Goal: Task Accomplishment & Management: Use online tool/utility

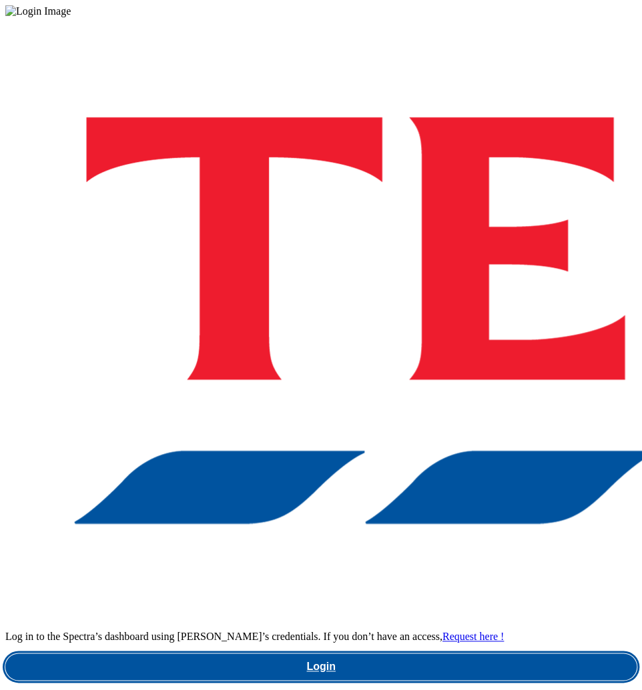
click at [400, 654] on link "Login" at bounding box center [320, 667] width 631 height 27
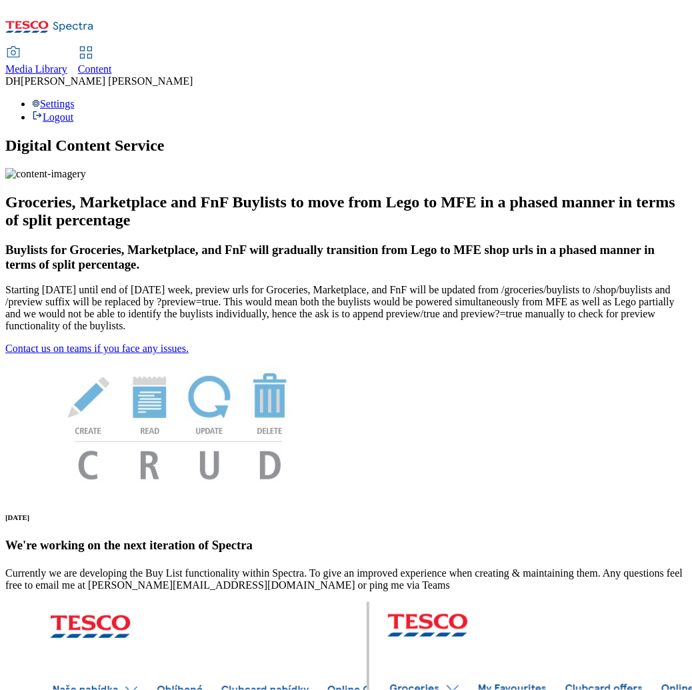
click at [112, 63] on span "Content" at bounding box center [95, 68] width 34 height 11
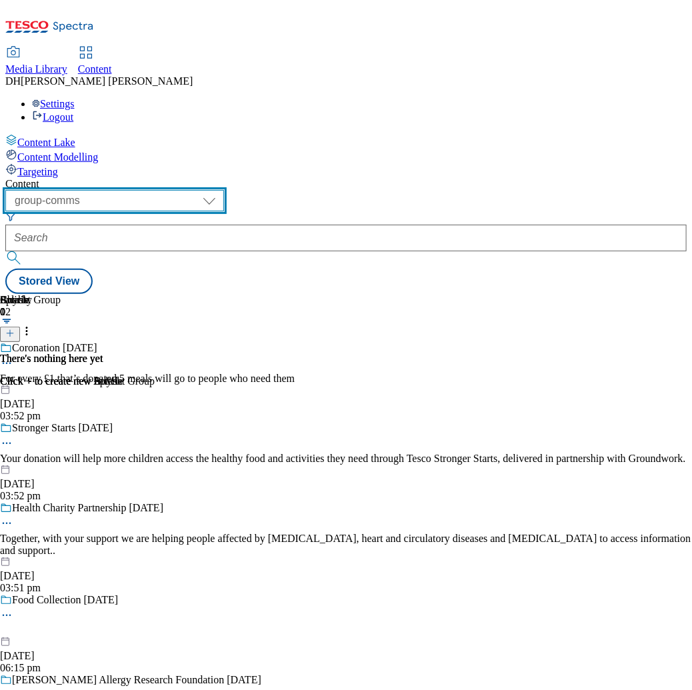
click at [222, 190] on select "dotcom-cz dotcom-hu dotcom-sk fnf-uk ghs-roi ghs-uk group-comms ighs-cz ighs-hu…" at bounding box center [114, 200] width 219 height 21
select select "ghs-uk"
click at [173, 190] on select "dotcom-cz dotcom-hu dotcom-sk fnf-uk ghs-roi ghs-uk group-comms ighs-cz ighs-hu…" at bounding box center [114, 200] width 219 height 21
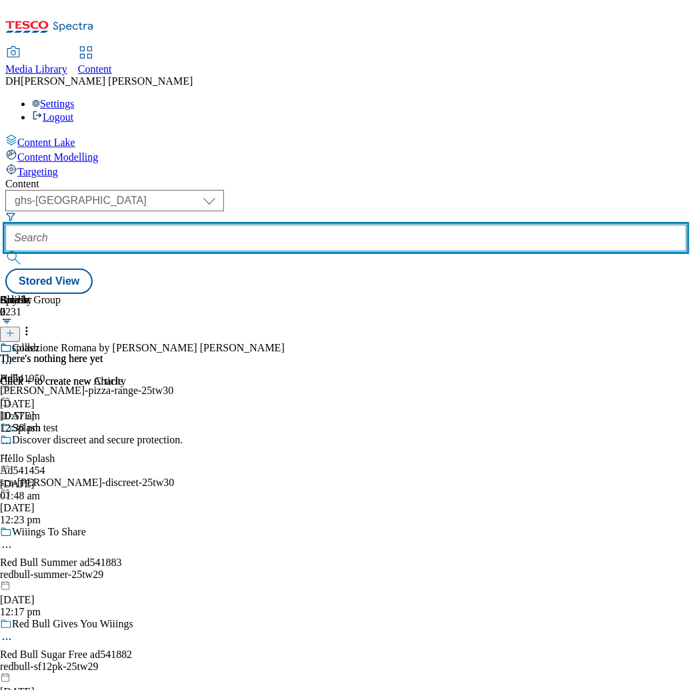
click at [360, 225] on input "text" at bounding box center [346, 238] width 682 height 27
paste input "marketplace-deals"
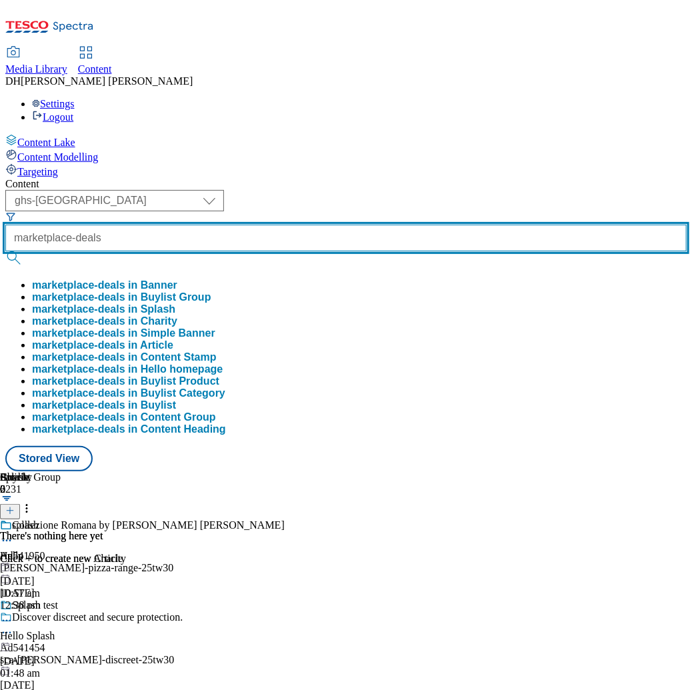
type input "marketplace-deals"
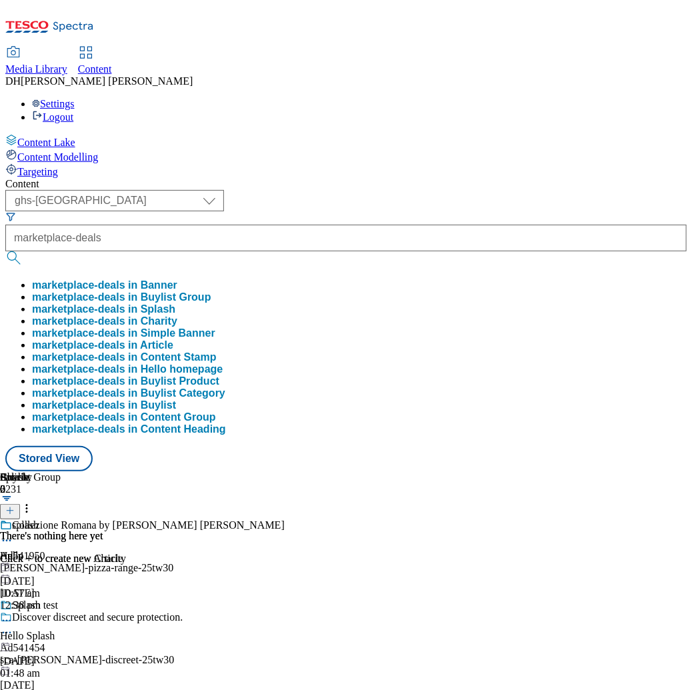
click at [211, 291] on button "marketplace-deals in Buylist Group" at bounding box center [121, 297] width 179 height 12
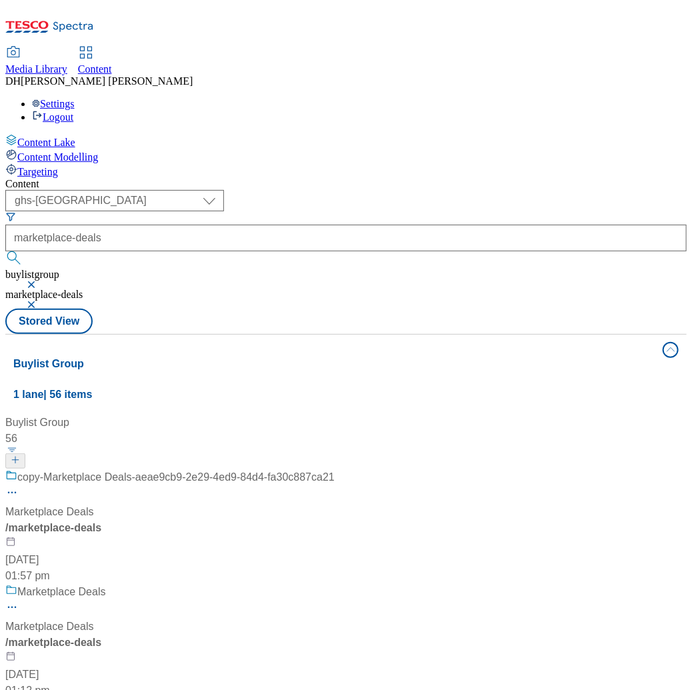
scroll to position [160, 0]
click at [172, 635] on div "/ marketplace-deals" at bounding box center [88, 643] width 167 height 16
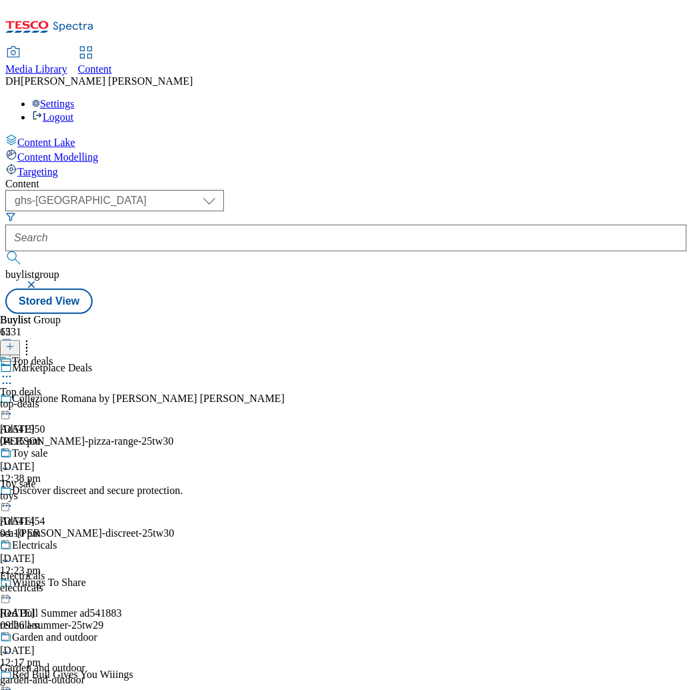
scroll to position [358, 0]
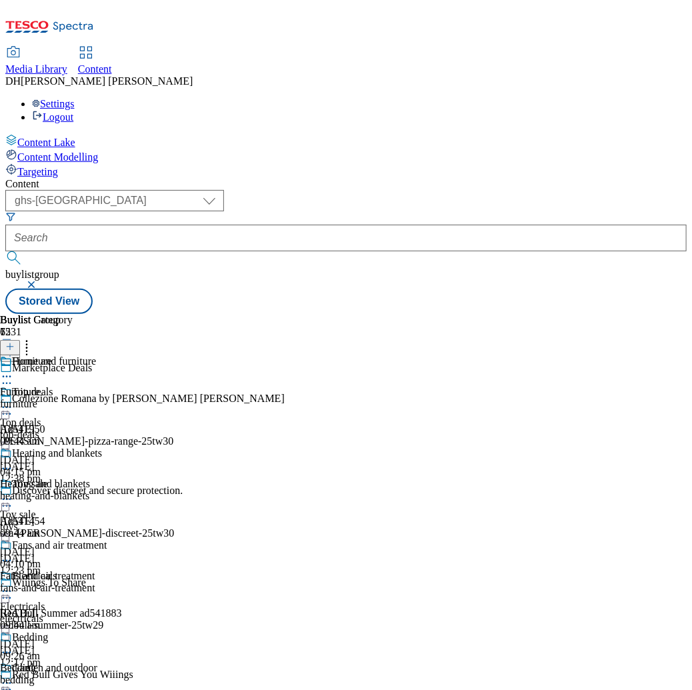
click at [107, 540] on div "Fans and air treatment Fans and air treatment fans-and-air-treatment 11 Sept 20…" at bounding box center [53, 586] width 107 height 92
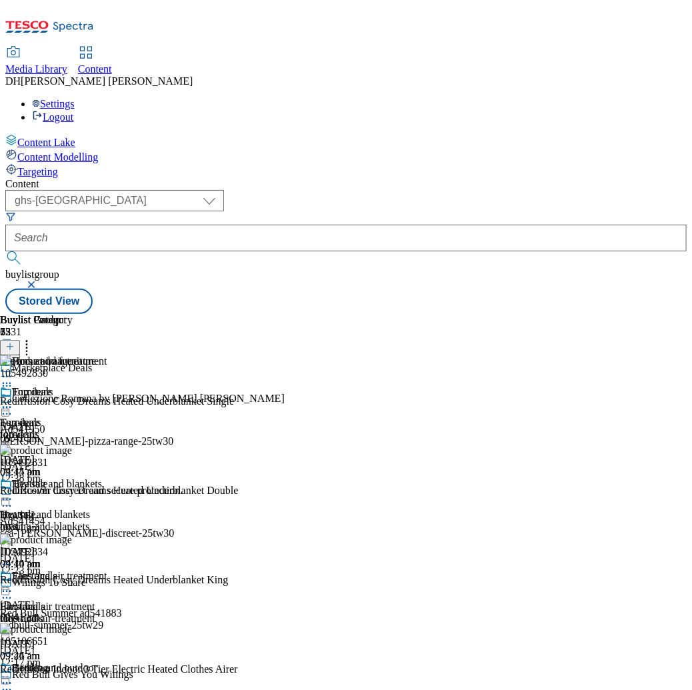
scroll to position [0, 431]
click at [13, 585] on icon at bounding box center [6, 591] width 13 height 13
click at [57, 615] on span "Edit" at bounding box center [48, 620] width 15 height 10
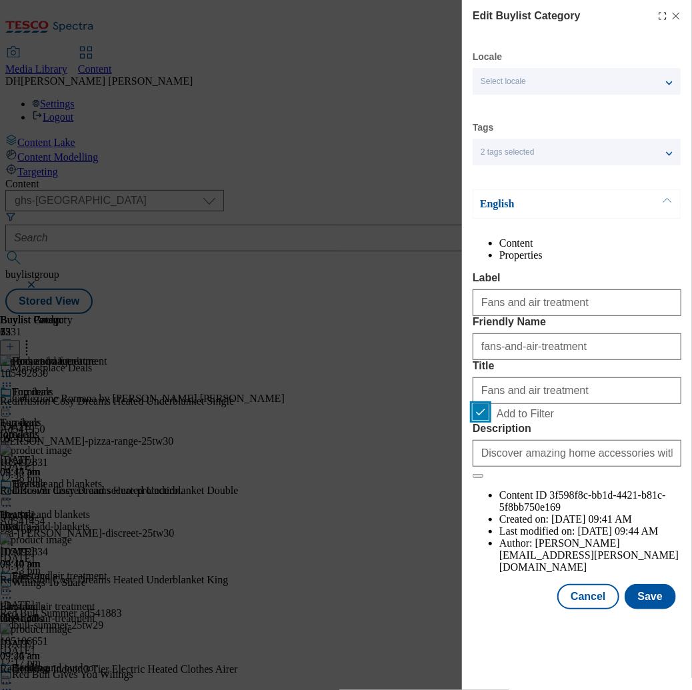
drag, startPoint x: 482, startPoint y: 504, endPoint x: 552, endPoint y: 568, distance: 95.4
click at [482, 420] on input "Add to Filter" at bounding box center [481, 412] width 16 height 16
checkbox input "false"
click at [646, 610] on button "Save" at bounding box center [650, 596] width 51 height 25
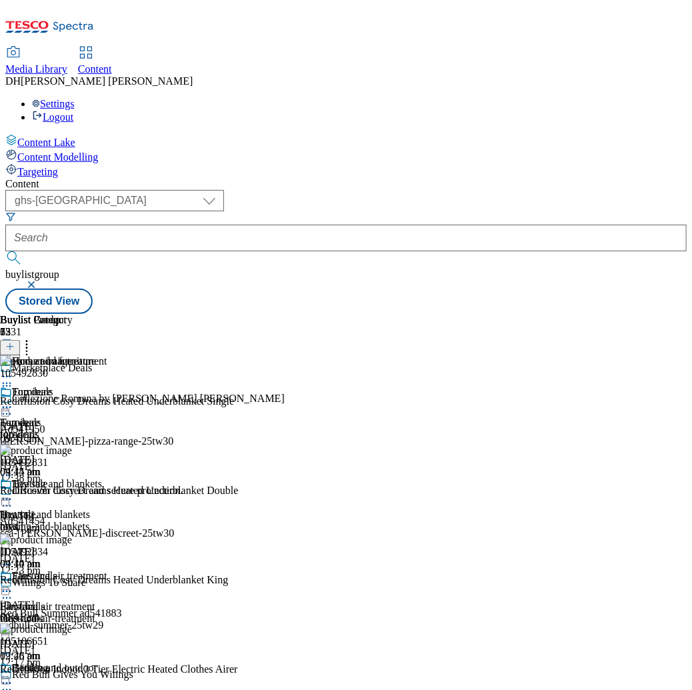
scroll to position [0, 490]
click at [13, 493] on icon at bounding box center [6, 499] width 13 height 13
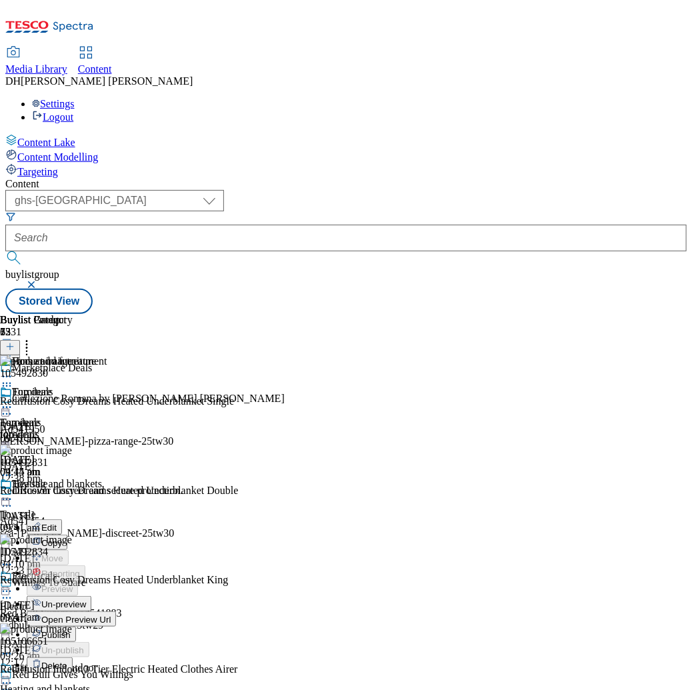
click at [57, 523] on span "Edit" at bounding box center [48, 528] width 15 height 10
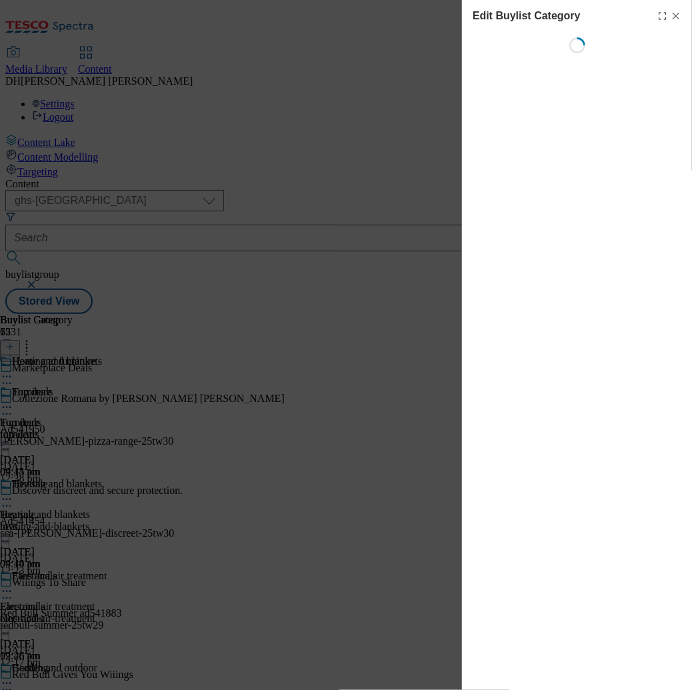
scroll to position [0, 245]
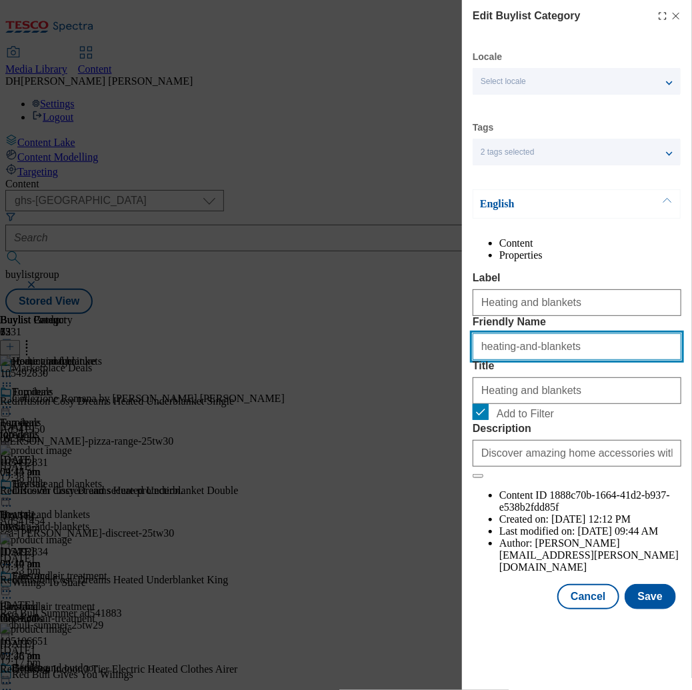
click at [534, 360] on input "heating-and-blankets" at bounding box center [577, 347] width 209 height 27
type input "heating-and-fans"
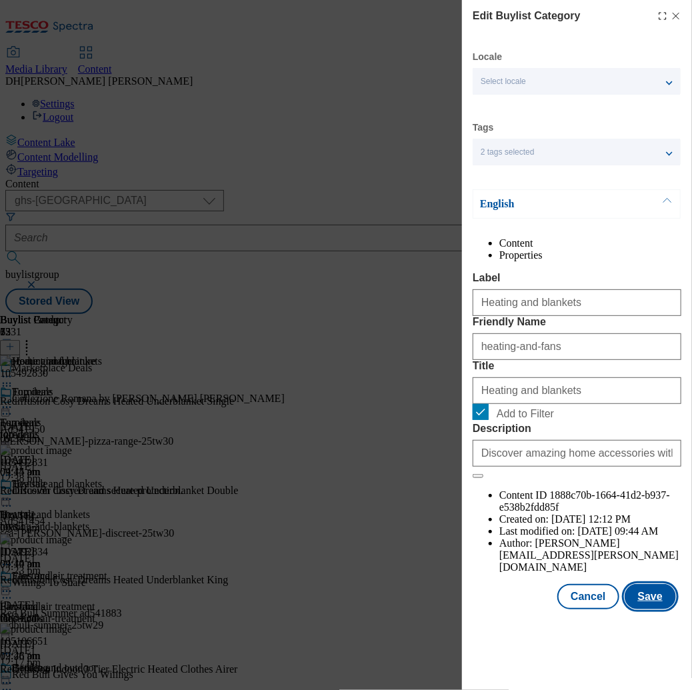
click at [653, 610] on button "Save" at bounding box center [650, 596] width 51 height 25
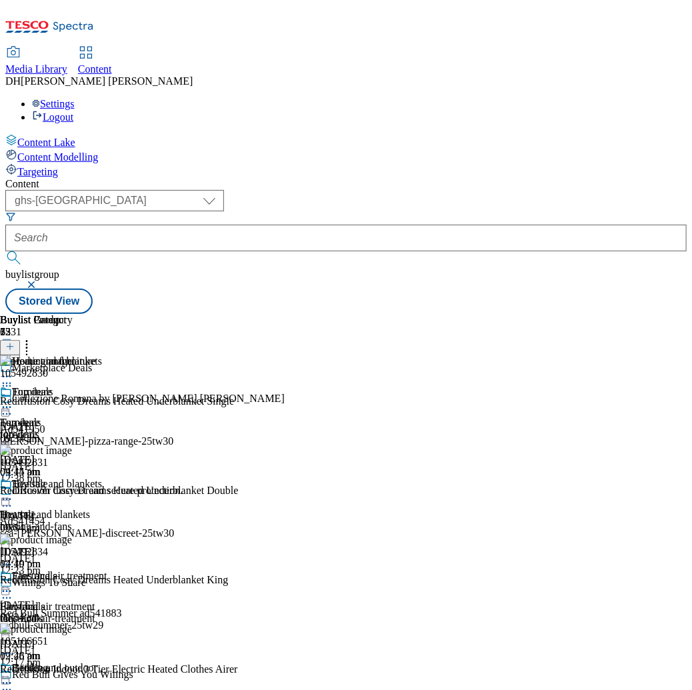
scroll to position [0, 256]
click at [13, 370] on icon at bounding box center [6, 376] width 13 height 13
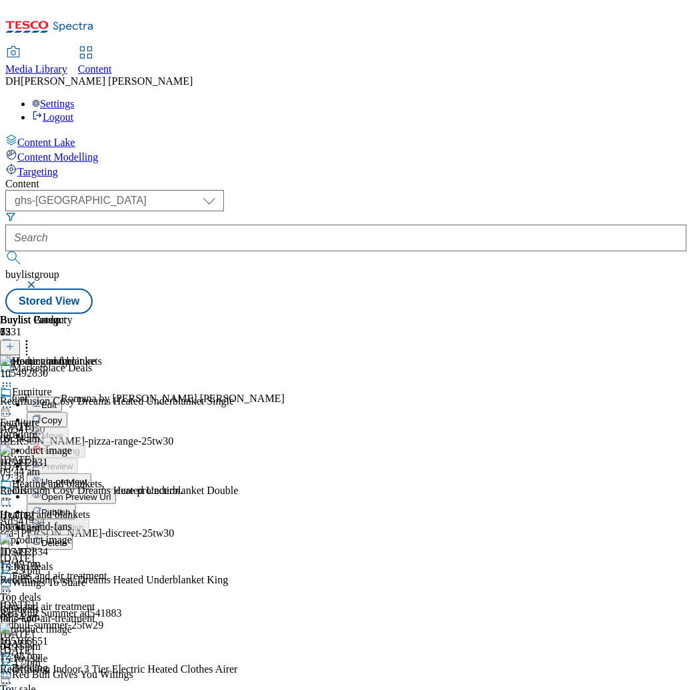
click at [111, 492] on span "Open Preview Url" at bounding box center [75, 497] width 69 height 10
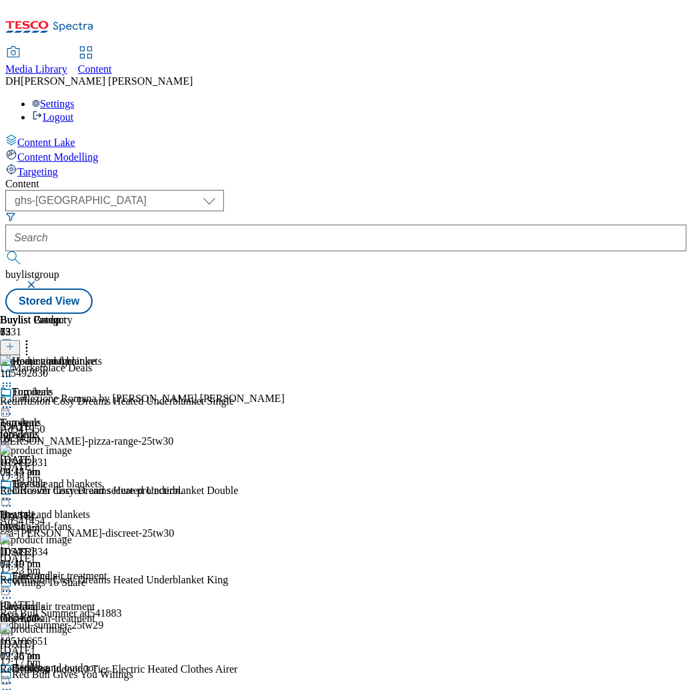
click at [13, 493] on icon at bounding box center [6, 499] width 13 height 13
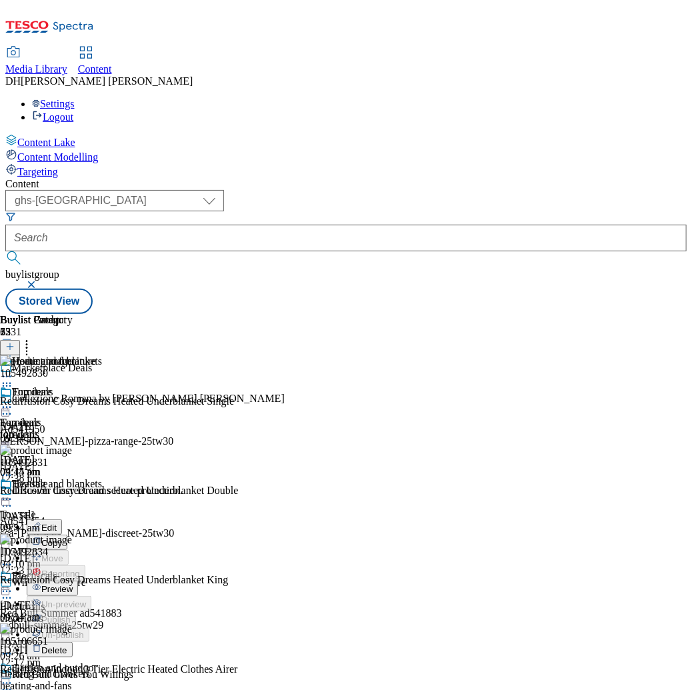
click at [107, 520] on li "Edit" at bounding box center [67, 527] width 81 height 15
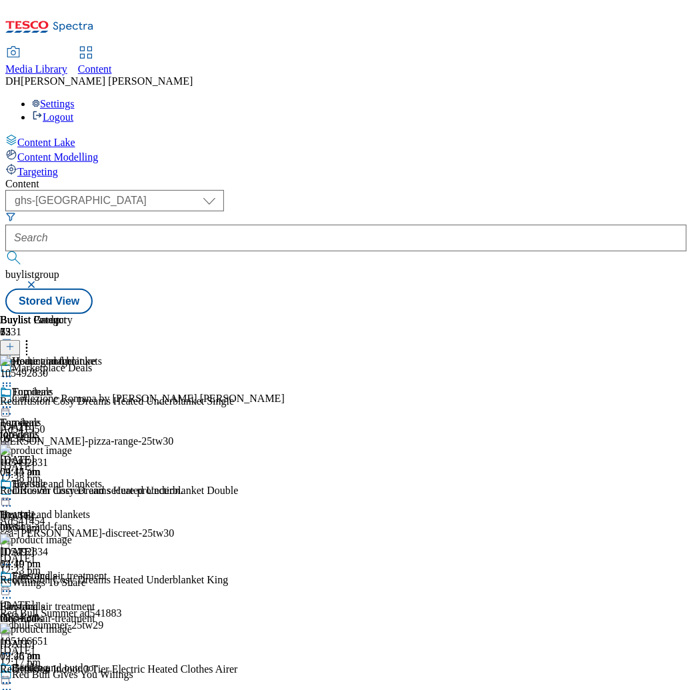
drag, startPoint x: 615, startPoint y: 346, endPoint x: 600, endPoint y: 350, distance: 15.2
click at [13, 493] on icon at bounding box center [6, 499] width 13 height 13
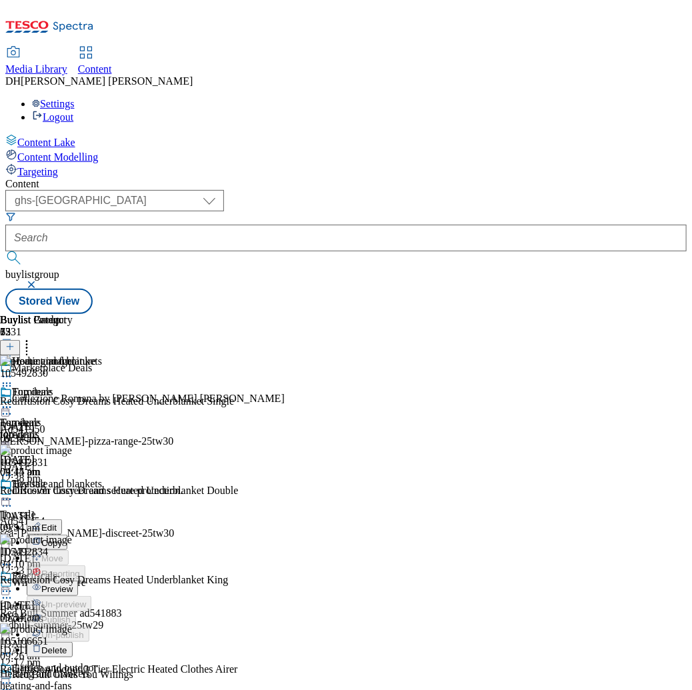
click at [57, 523] on span "Edit" at bounding box center [48, 528] width 15 height 10
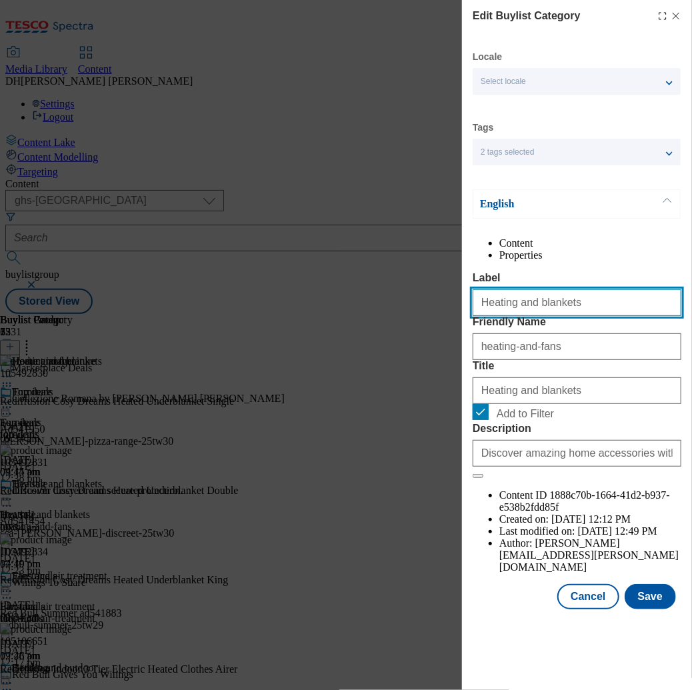
click at [541, 316] on input "Heating and blankets" at bounding box center [577, 302] width 209 height 27
drag, startPoint x: 558, startPoint y: 329, endPoint x: 420, endPoint y: 330, distance: 137.4
click at [420, 330] on div "Edit Buylist Category Locale Select locale English Welsh Tags 2 tags selected f…" at bounding box center [346, 345] width 692 height 690
type input "Heating and fans"
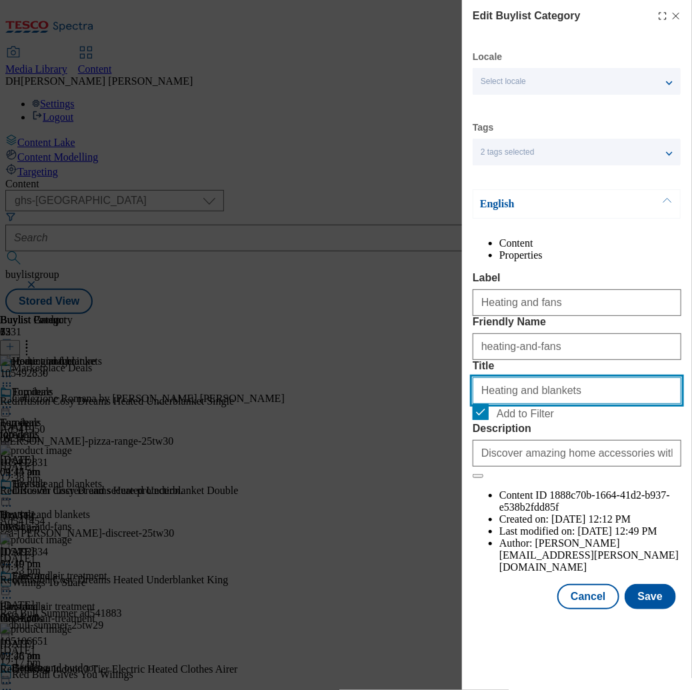
click at [505, 404] on input "Heating and blankets" at bounding box center [577, 391] width 209 height 27
paste input "fan"
type input "Heating and fans"
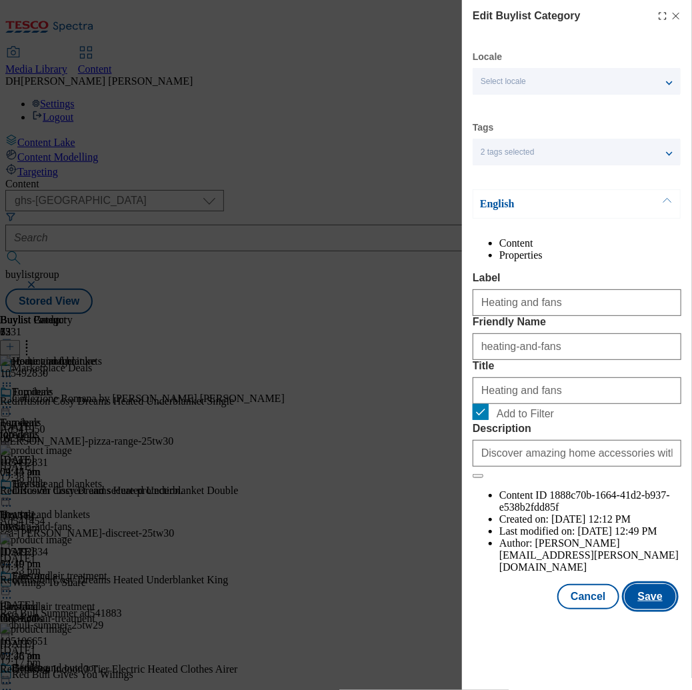
click at [654, 610] on button "Save" at bounding box center [650, 596] width 51 height 25
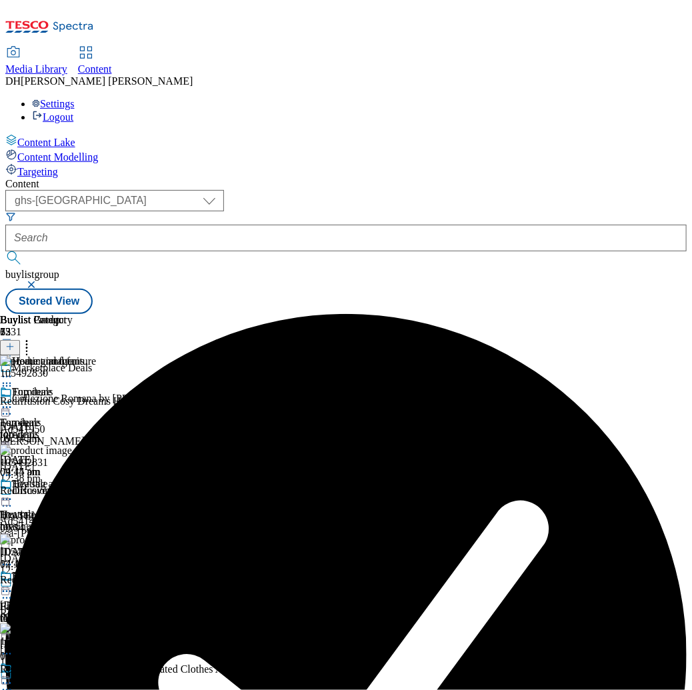
scroll to position [0, 443]
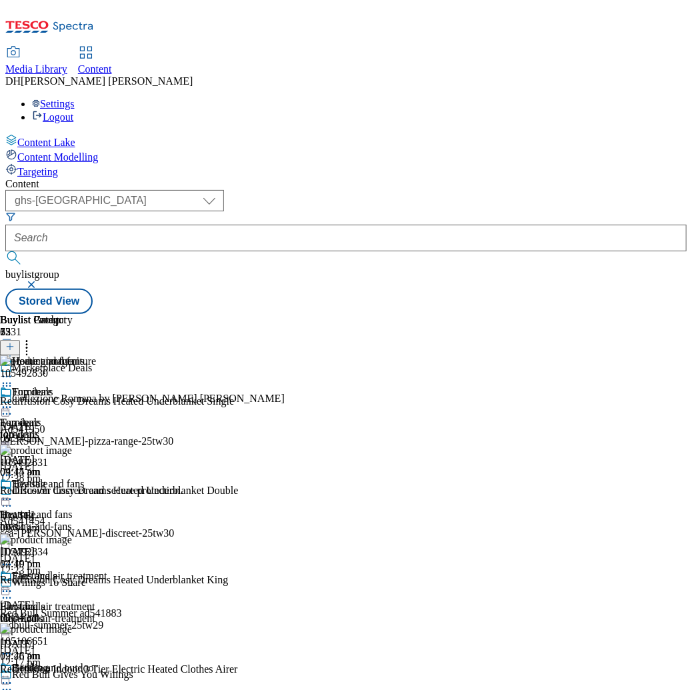
click at [13, 493] on icon at bounding box center [6, 499] width 13 height 13
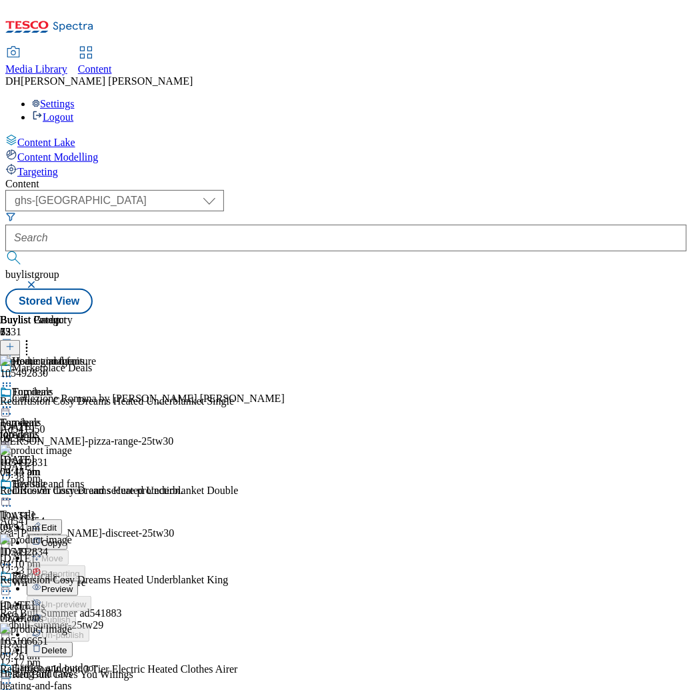
click at [73, 584] on span "Preview" at bounding box center [56, 589] width 31 height 10
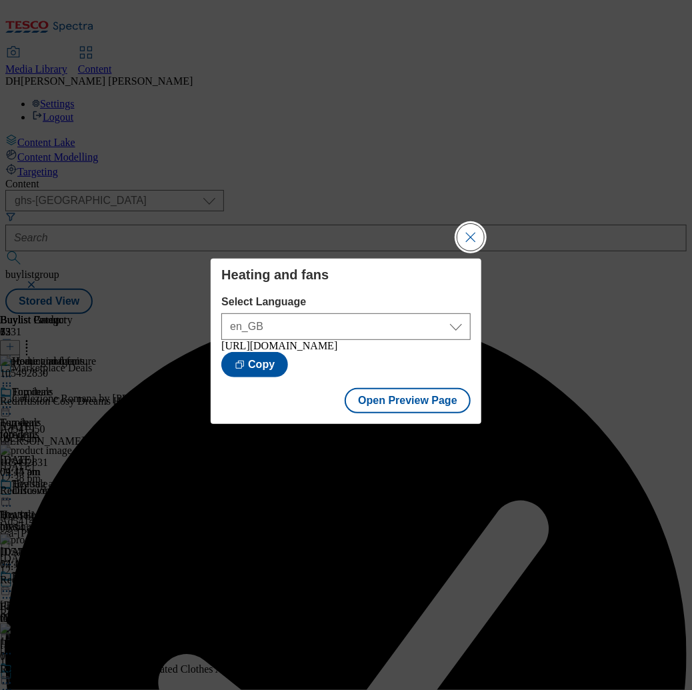
scroll to position [0, 0]
